Goal: Navigation & Orientation: Find specific page/section

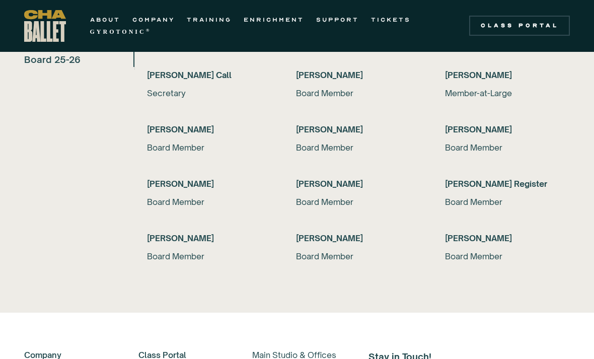
scroll to position [2149, 0]
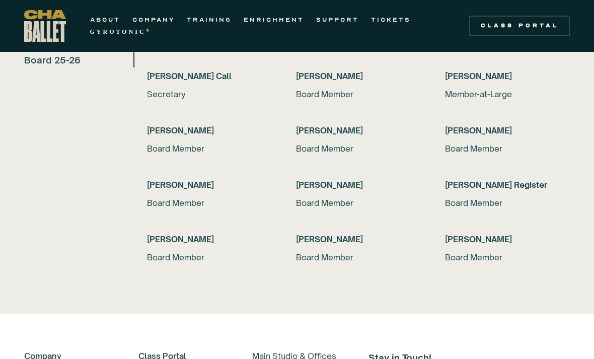
click at [480, 144] on div "Board Member" at bounding box center [507, 148] width 125 height 12
click at [485, 131] on h6 "Ashley Kinzler" at bounding box center [507, 130] width 125 height 12
click at [476, 128] on h6 "Ashley Kinzler" at bounding box center [507, 130] width 125 height 12
click at [103, 23] on link "ABOUT" at bounding box center [105, 20] width 30 height 12
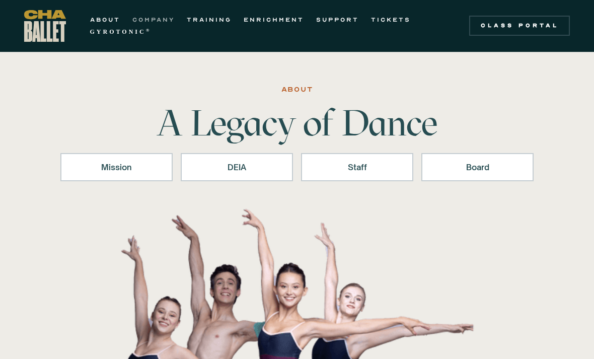
click at [155, 20] on link "COMPANY" at bounding box center [153, 20] width 42 height 12
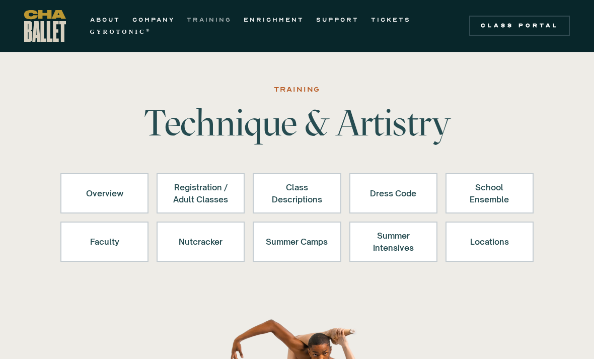
click at [222, 24] on link "TRAINING" at bounding box center [209, 20] width 45 height 12
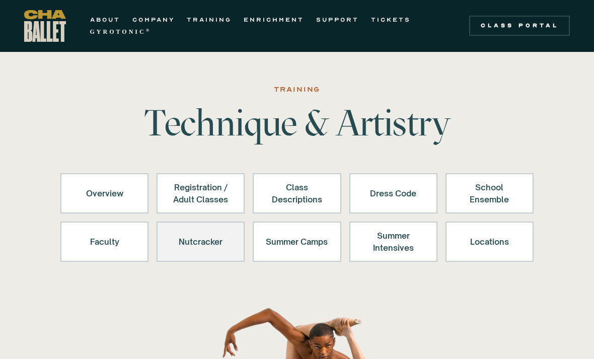
click at [226, 237] on div "Nutcracker" at bounding box center [201, 241] width 62 height 24
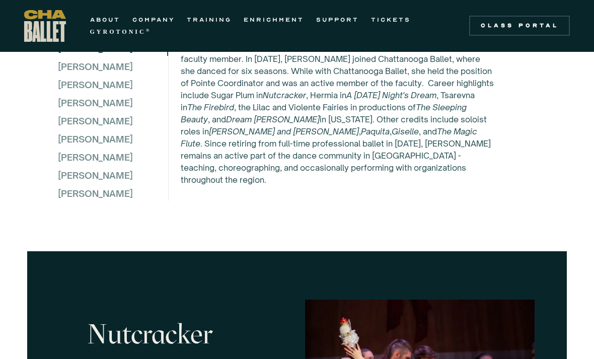
scroll to position [2906, 0]
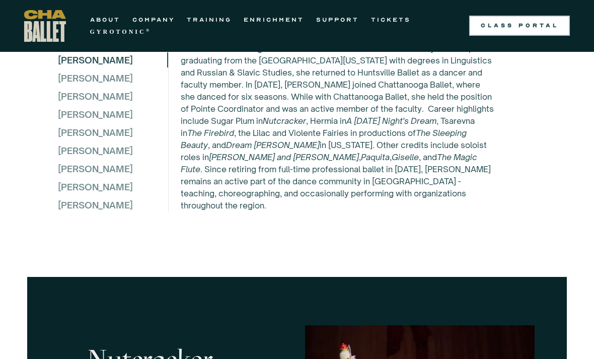
click at [534, 24] on div "Class Portal" at bounding box center [519, 26] width 89 height 8
